Goal: Communication & Community: Answer question/provide support

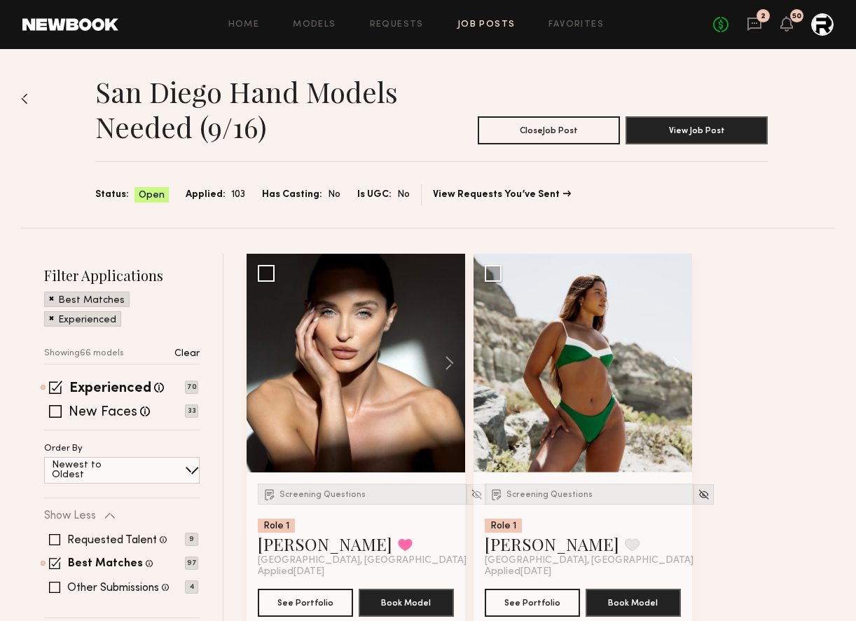
click at [26, 100] on img at bounding box center [24, 98] width 7 height 11
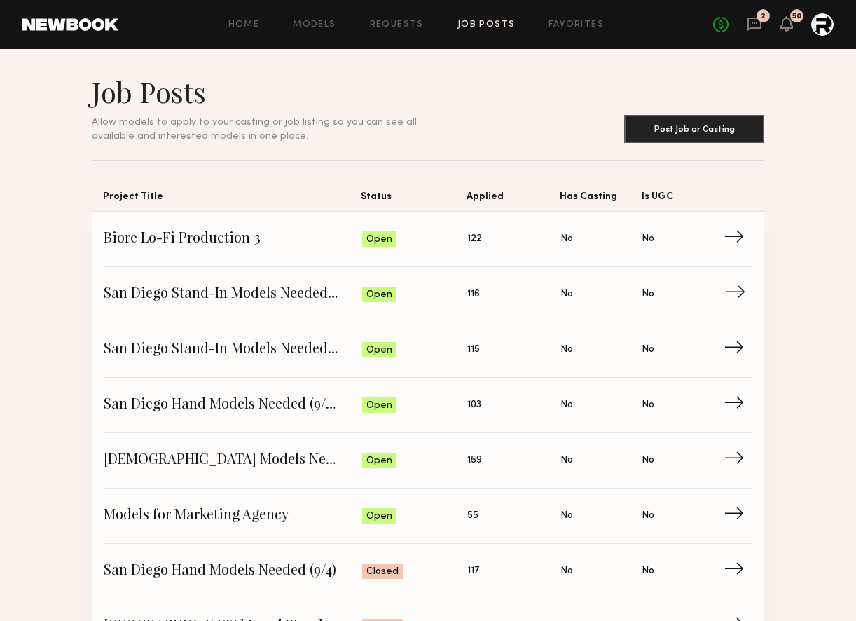
click at [314, 293] on span "San Diego Stand-In Models Needed (10/16)" at bounding box center [233, 294] width 259 height 21
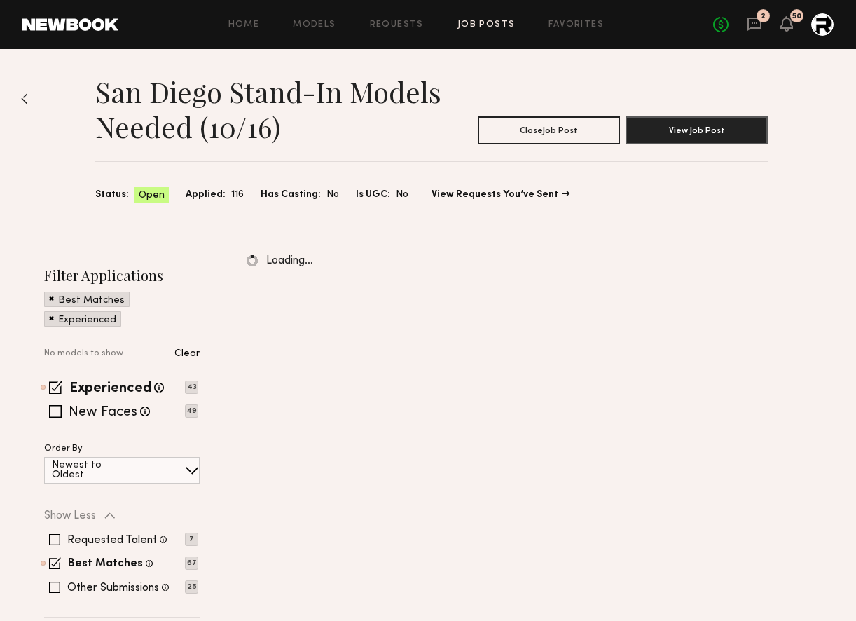
click at [34, 96] on div "San Diego Stand-In Models Needed (10/16) Close Job Post View Job Post Status: O…" at bounding box center [428, 138] width 814 height 179
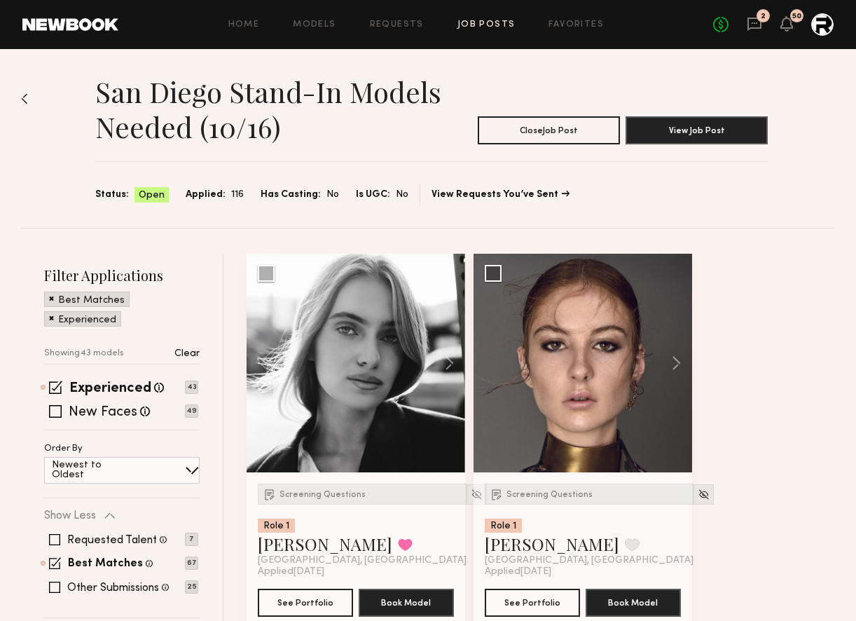
click at [760, 17] on div "2" at bounding box center [763, 15] width 13 height 13
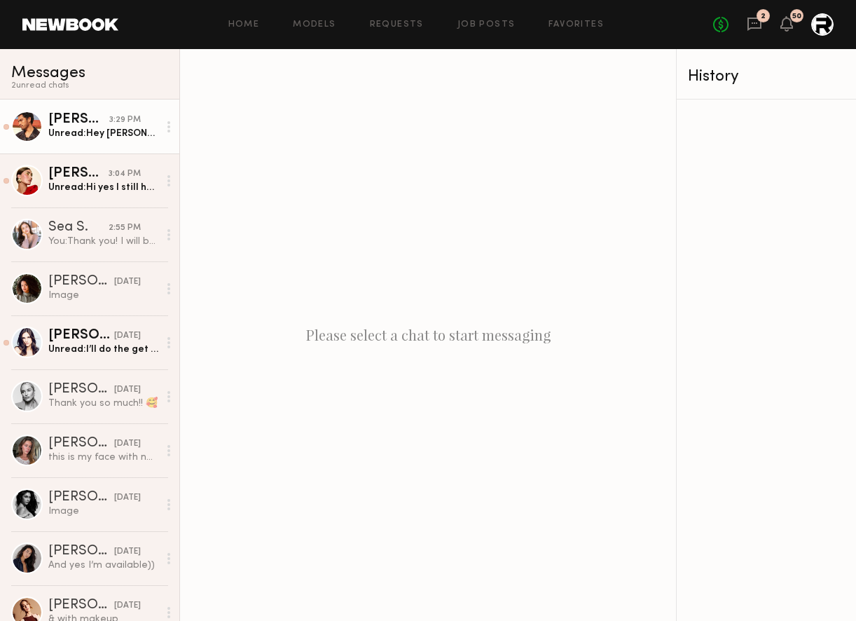
click at [111, 137] on div "Unread: Hey [PERSON_NAME]! That’s great news! Thank you!! I am available for th…" at bounding box center [103, 133] width 110 height 13
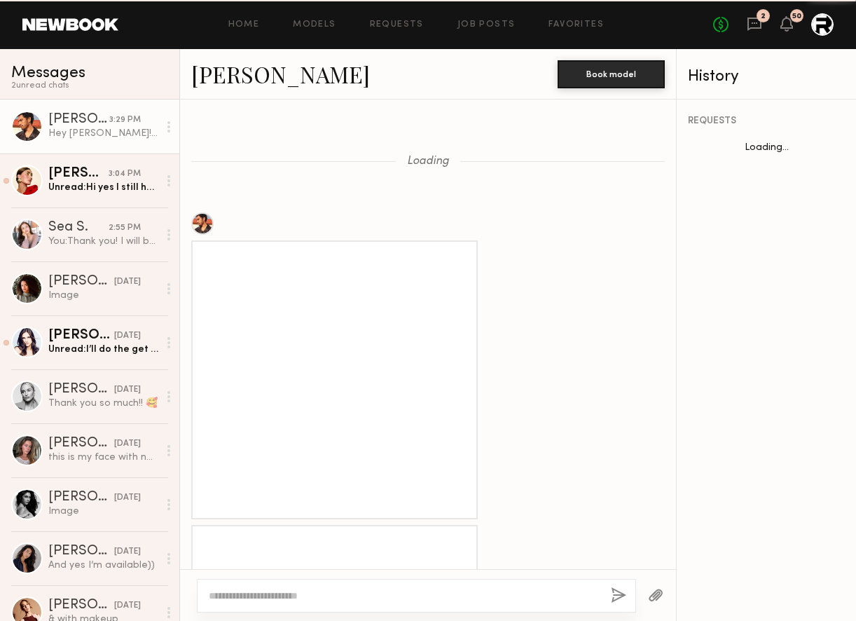
scroll to position [1798, 0]
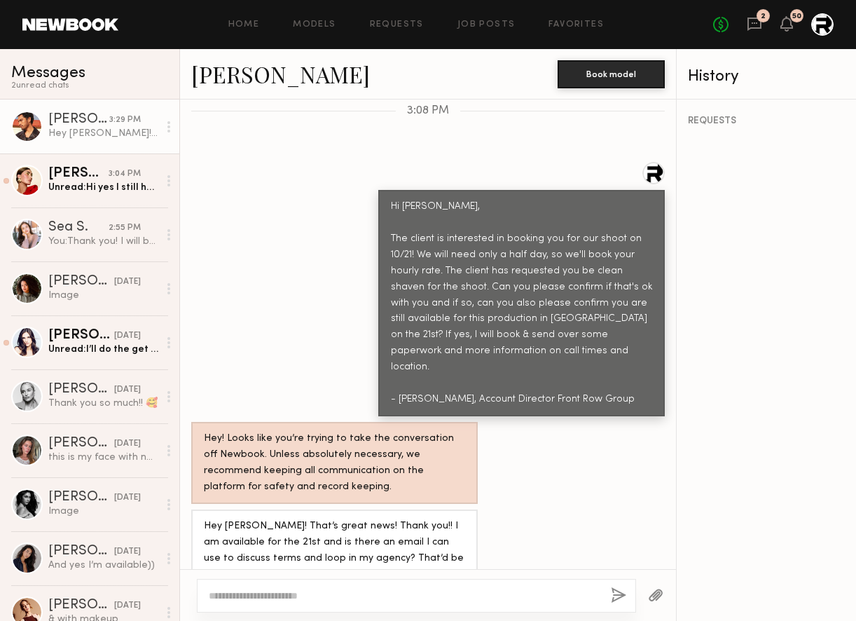
click at [172, 125] on div at bounding box center [168, 127] width 21 height 28
click at [144, 152] on div "Mark unread" at bounding box center [128, 155] width 102 height 32
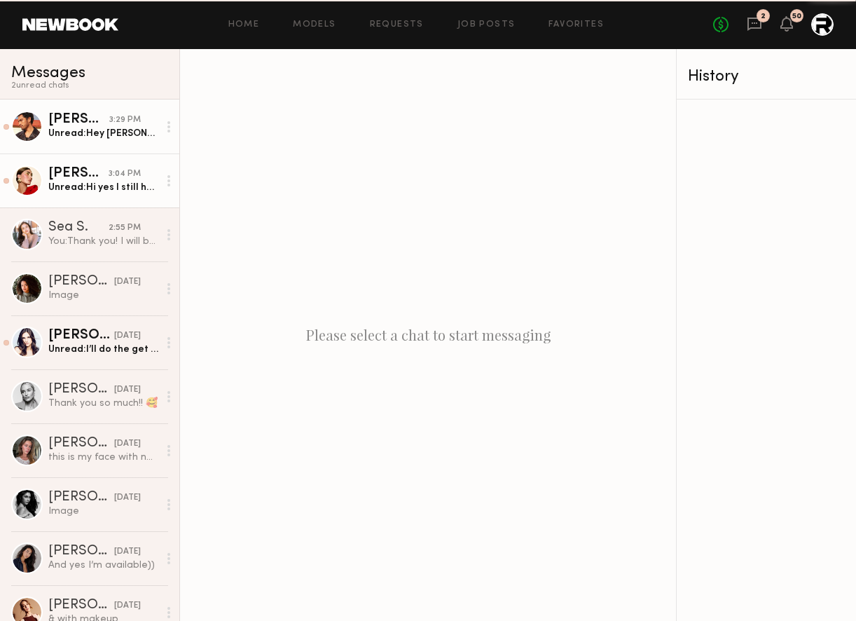
click at [100, 179] on div "[PERSON_NAME]" at bounding box center [78, 174] width 60 height 14
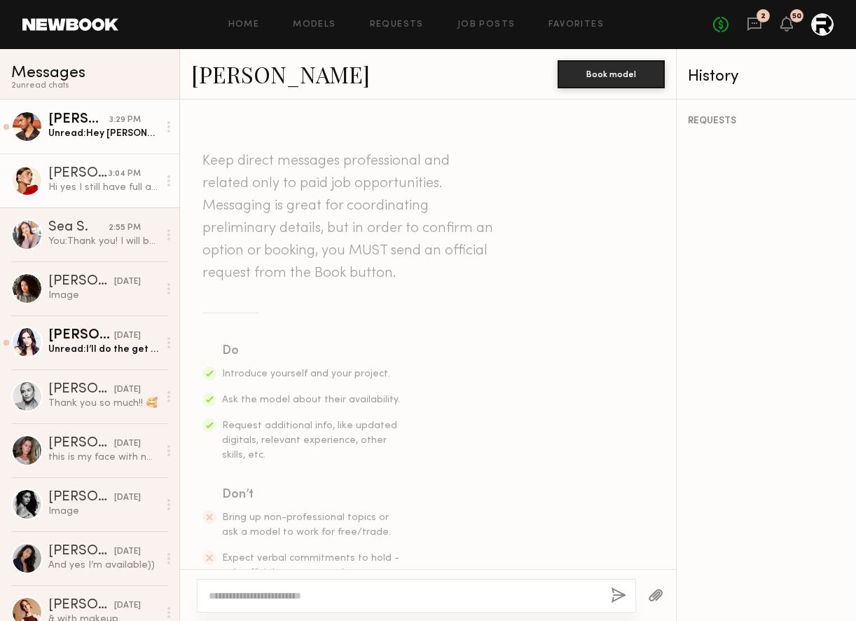
scroll to position [1966, 0]
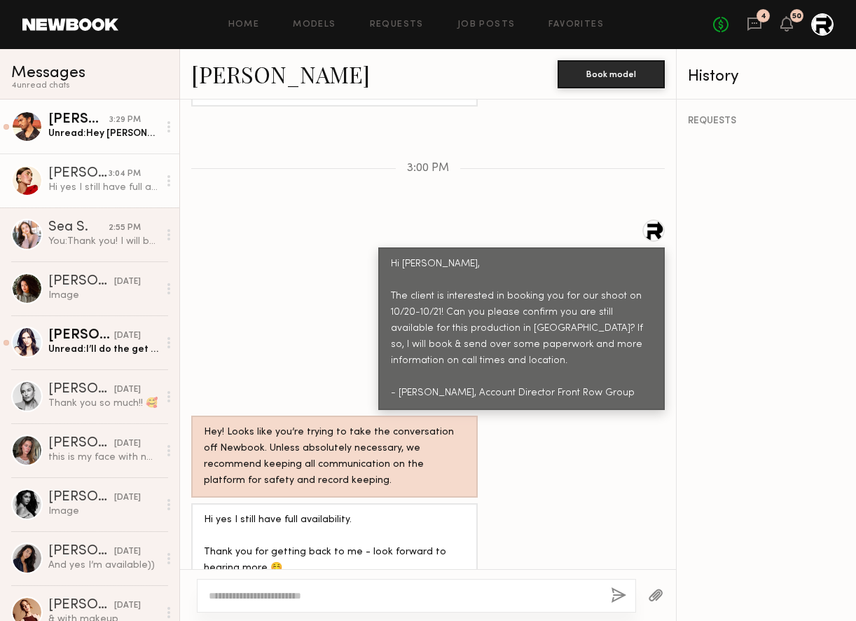
click at [166, 178] on div at bounding box center [168, 181] width 21 height 28
click at [168, 179] on circle at bounding box center [168, 180] width 3 height 3
click at [149, 205] on div "Mark unread" at bounding box center [128, 209] width 102 height 32
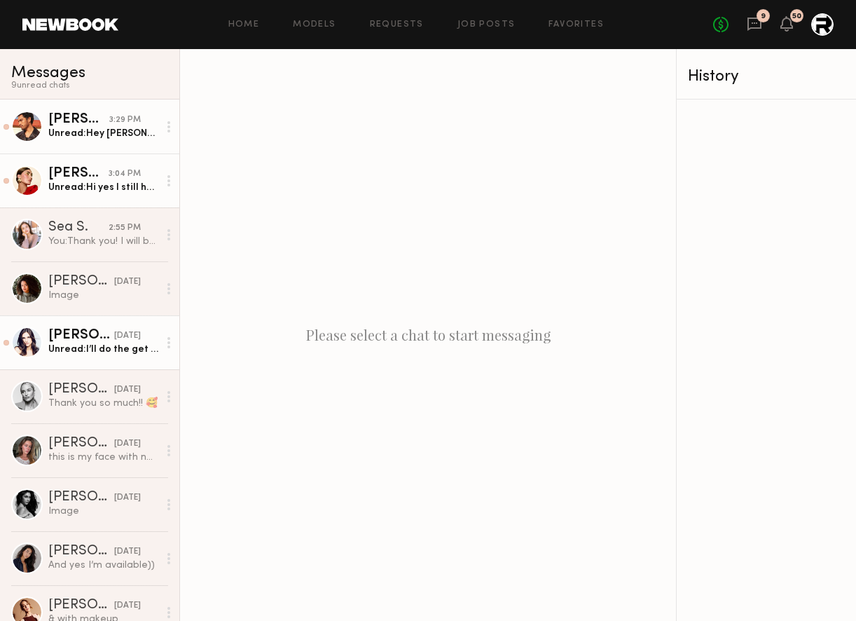
click at [79, 355] on div "Unread: I’ll do the get greeky bowl with grilled chicken tenderloin. Thanks so …" at bounding box center [103, 349] width 110 height 13
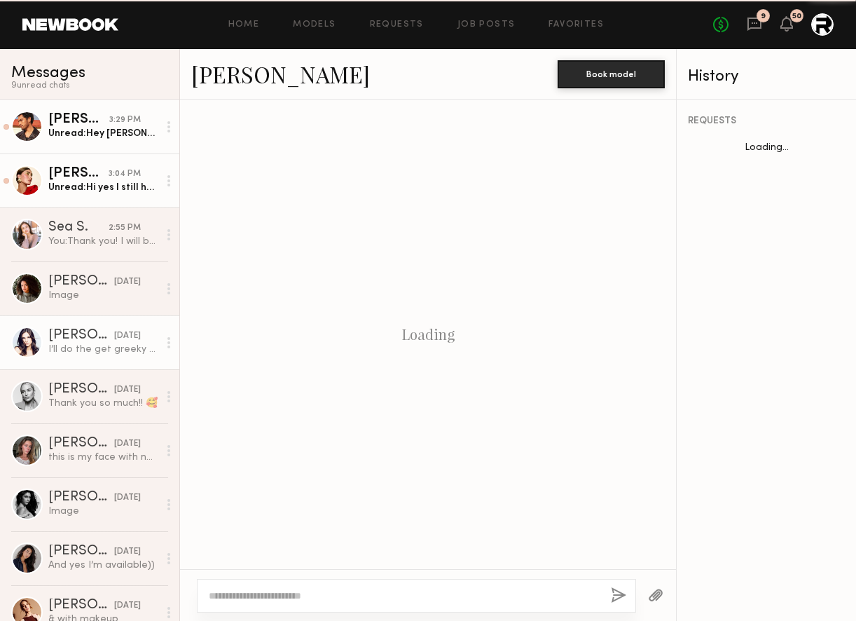
scroll to position [1980, 0]
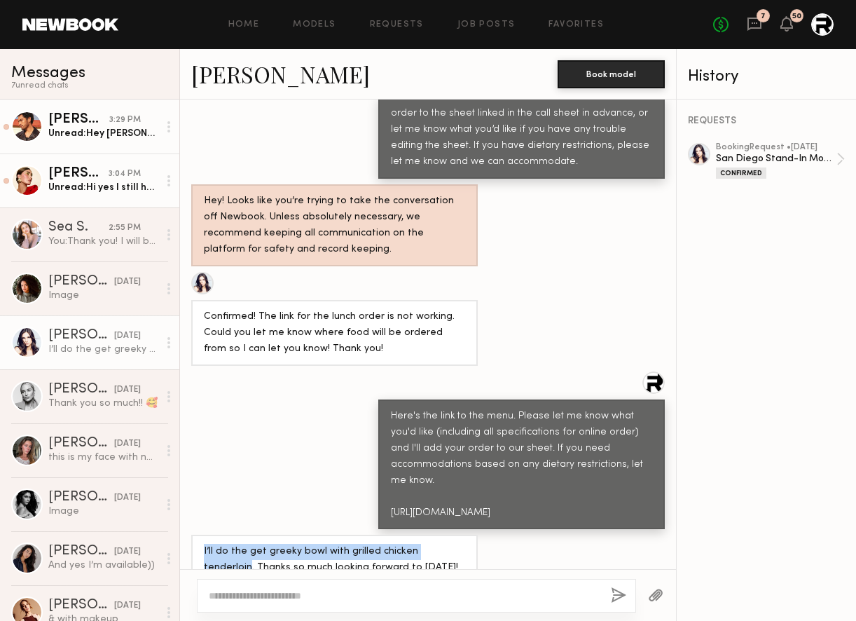
drag, startPoint x: 207, startPoint y: 522, endPoint x: 453, endPoint y: 525, distance: 246.0
click at [453, 535] on div "I’ll do the get greeky bowl with grilled chicken tenderloin. Thanks so much loo…" at bounding box center [334, 560] width 287 height 50
copy div "I’ll do the get greeky bowl with grilled chicken tenderloin"
click at [453, 544] on div "I’ll do the get greeky bowl with grilled chicken tenderloin. Thanks so much loo…" at bounding box center [334, 560] width 261 height 32
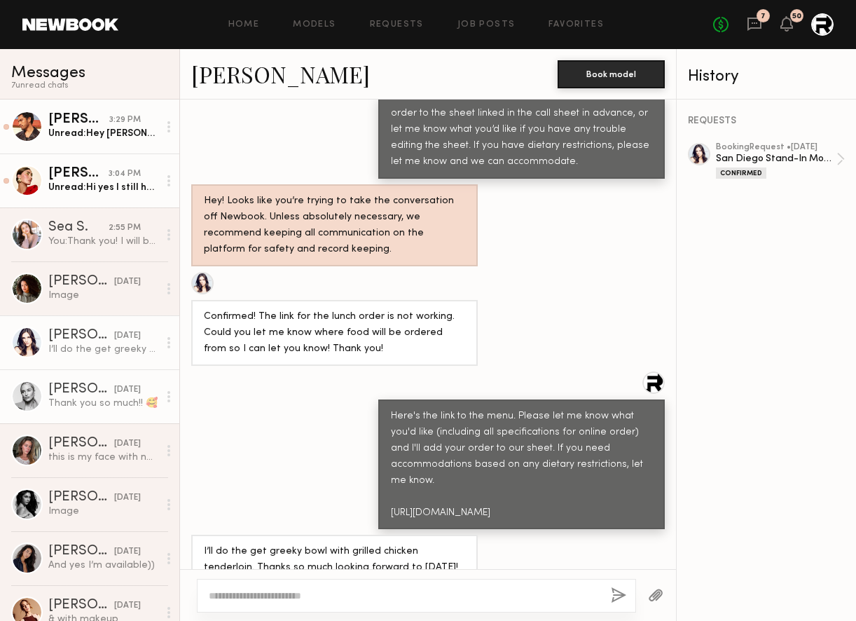
click at [85, 401] on div "Thank you so much!! 🥰" at bounding box center [103, 403] width 110 height 13
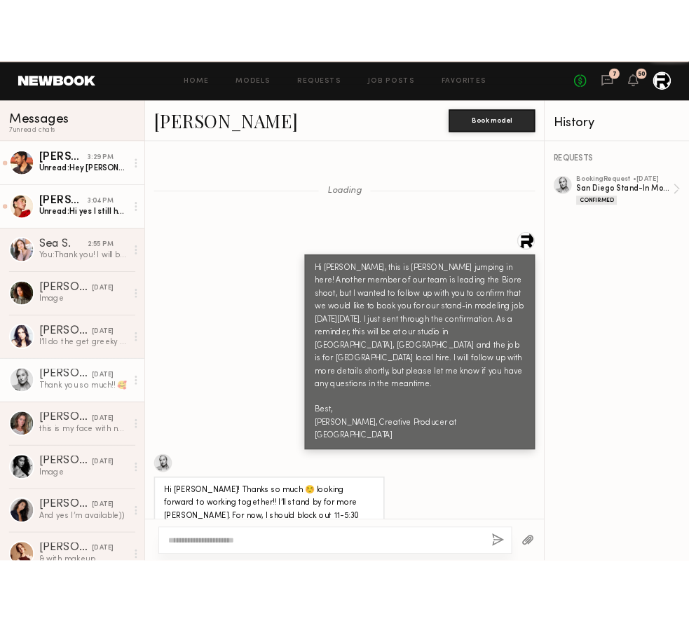
scroll to position [1715, 0]
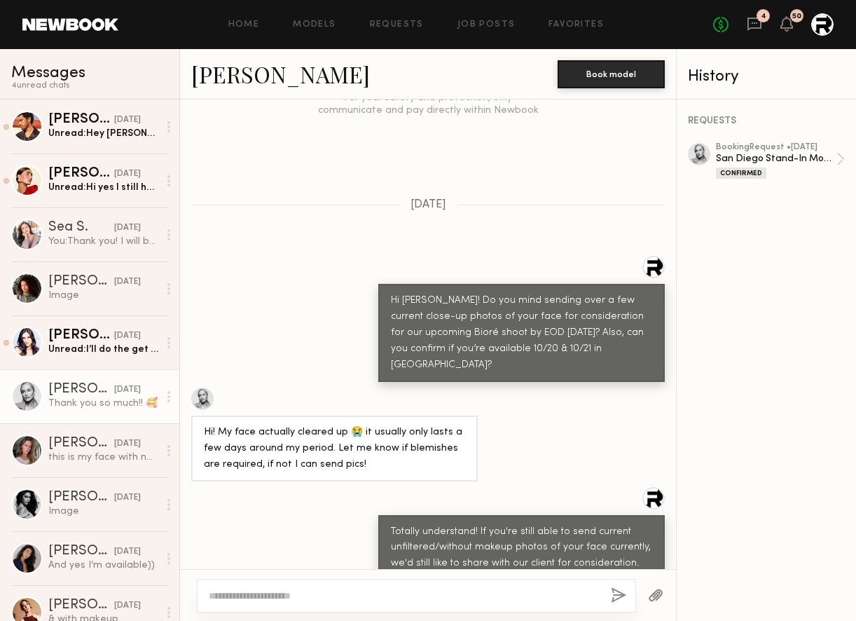
scroll to position [4192, 0]
